Goal: Task Accomplishment & Management: Manage account settings

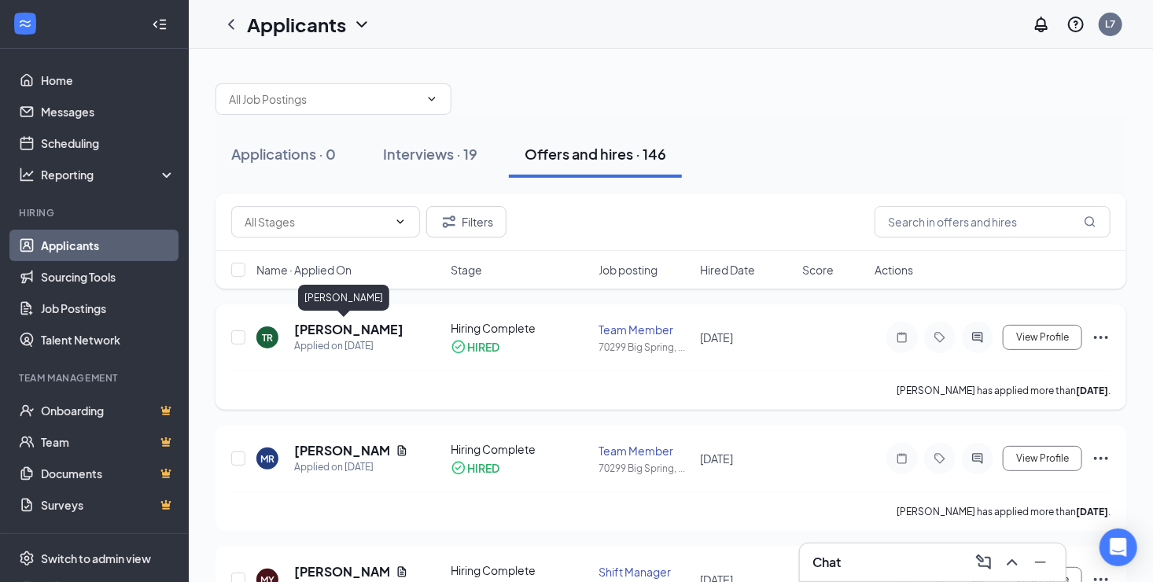
click at [352, 330] on h5 "[PERSON_NAME]" at bounding box center [348, 329] width 109 height 17
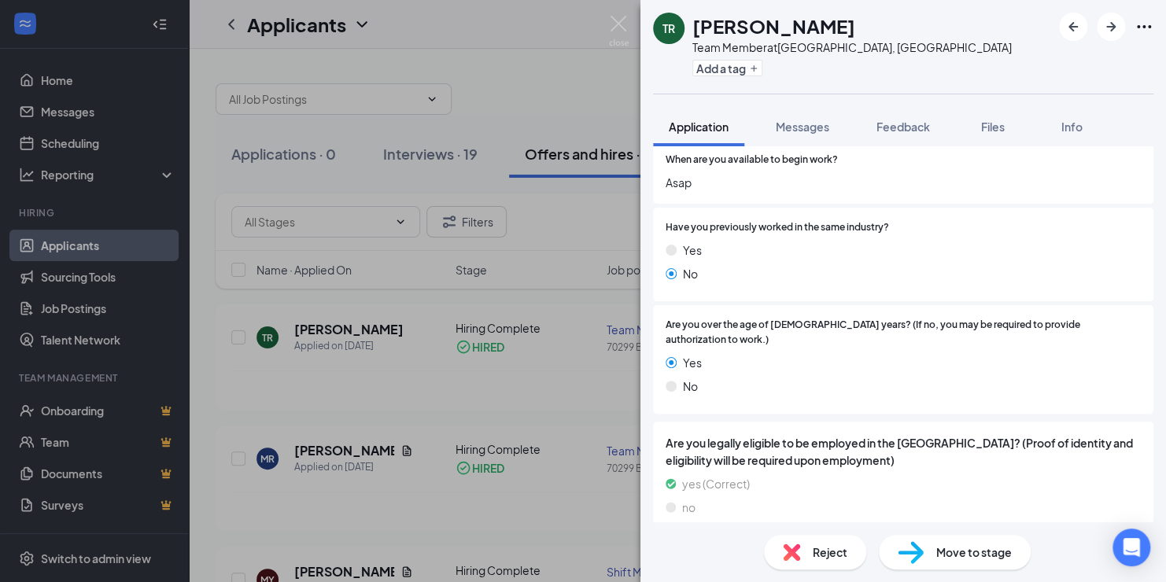
scroll to position [710, 0]
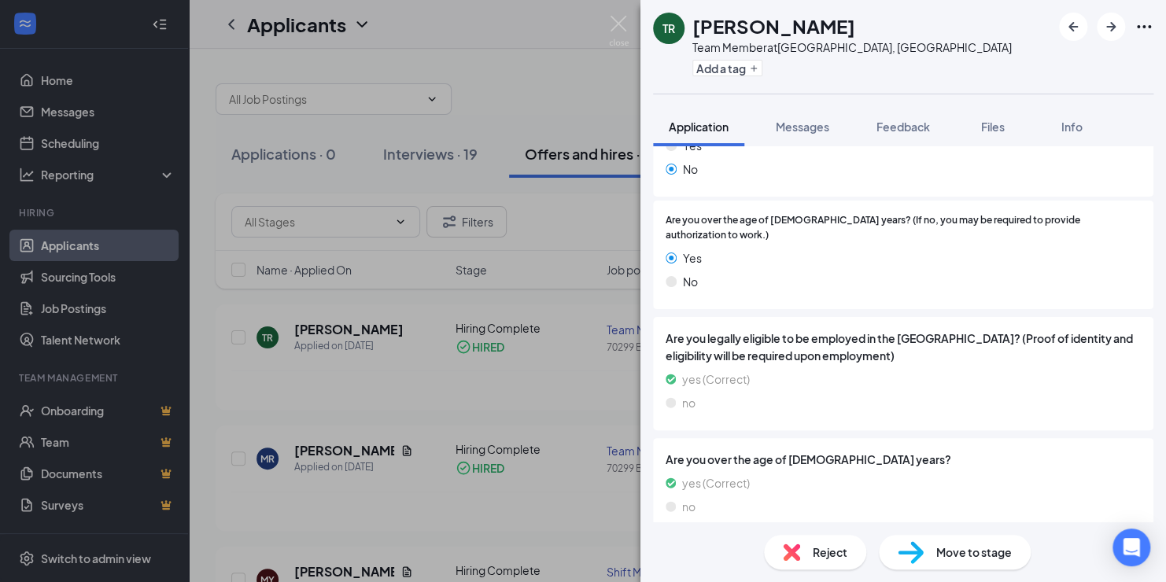
click at [952, 559] on span "Move to stage" at bounding box center [974, 552] width 76 height 17
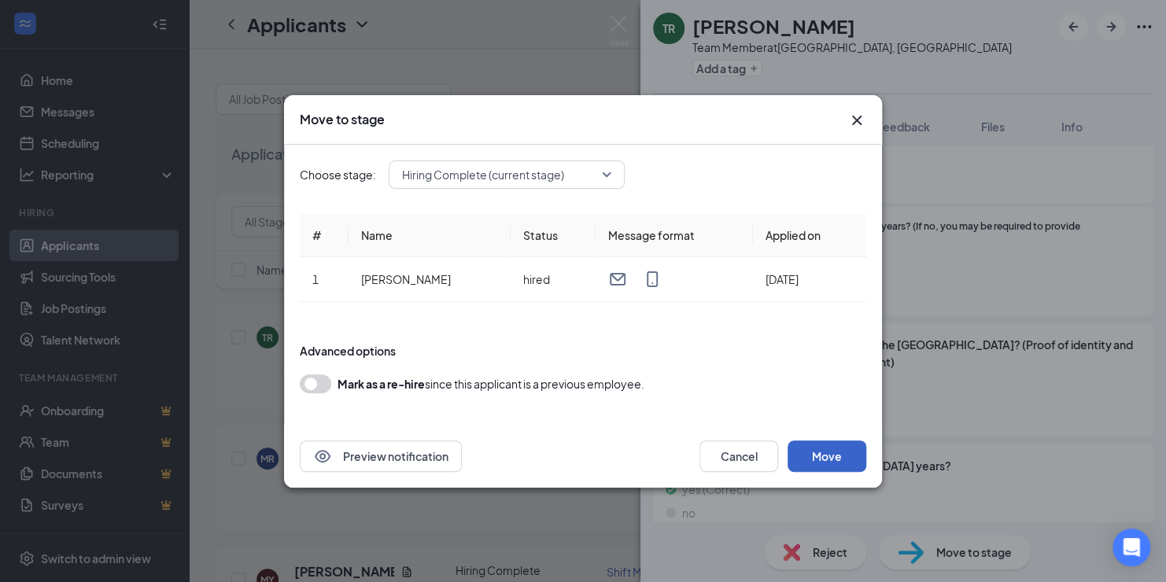
click at [840, 455] on button "Move" at bounding box center [826, 456] width 79 height 31
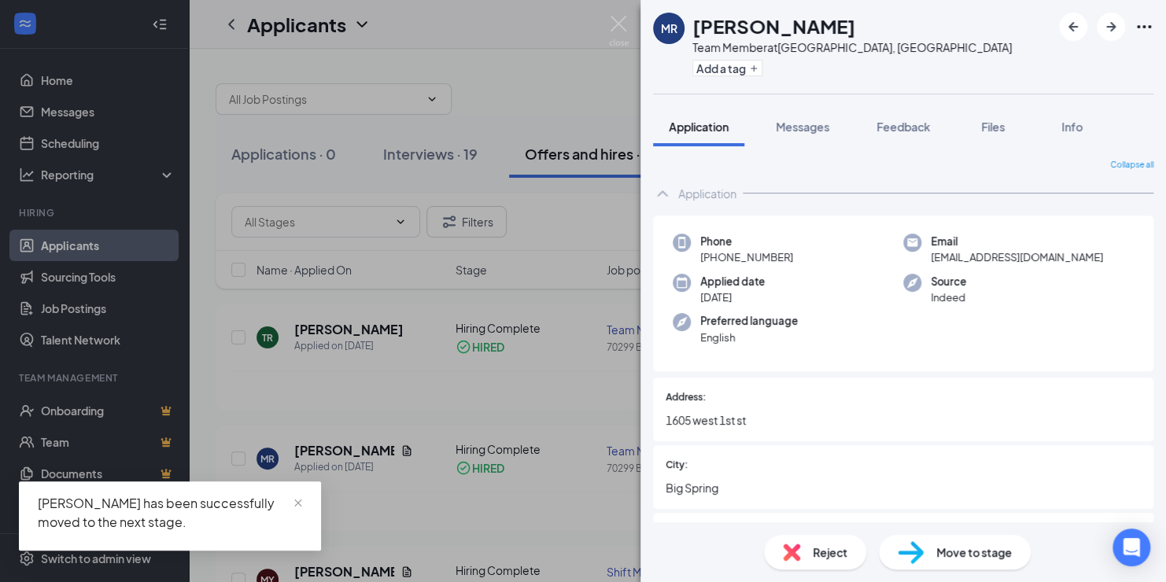
click at [614, 13] on div "MR [PERSON_NAME] Team Member at [GEOGRAPHIC_DATA], [GEOGRAPHIC_DATA] Add a tag …" at bounding box center [583, 291] width 1166 height 582
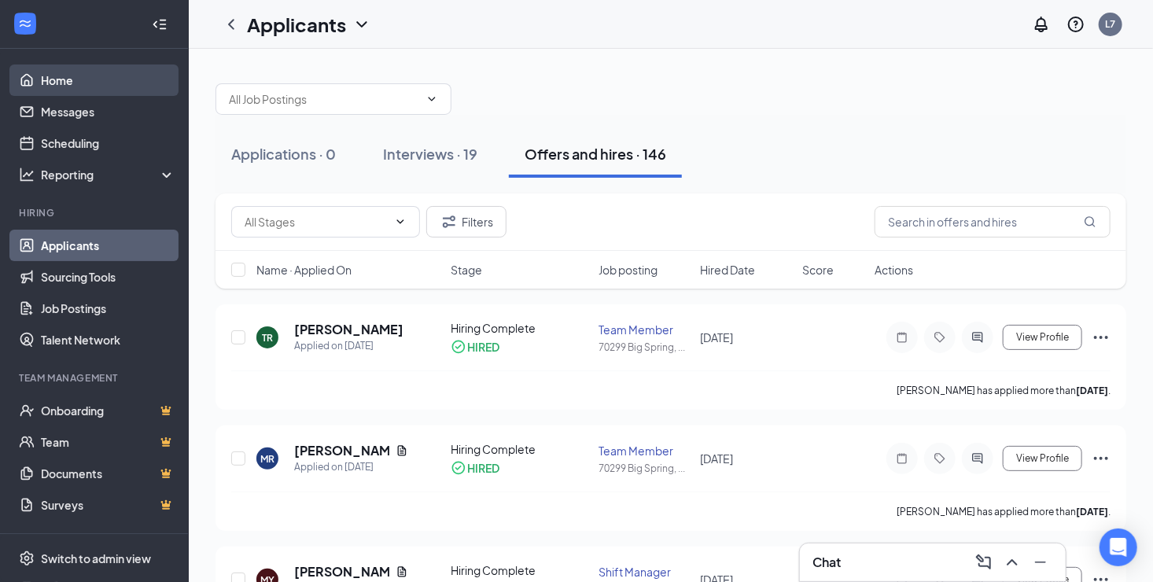
click at [89, 76] on link "Home" at bounding box center [108, 80] width 135 height 31
